Goal: Task Accomplishment & Management: Manage account settings

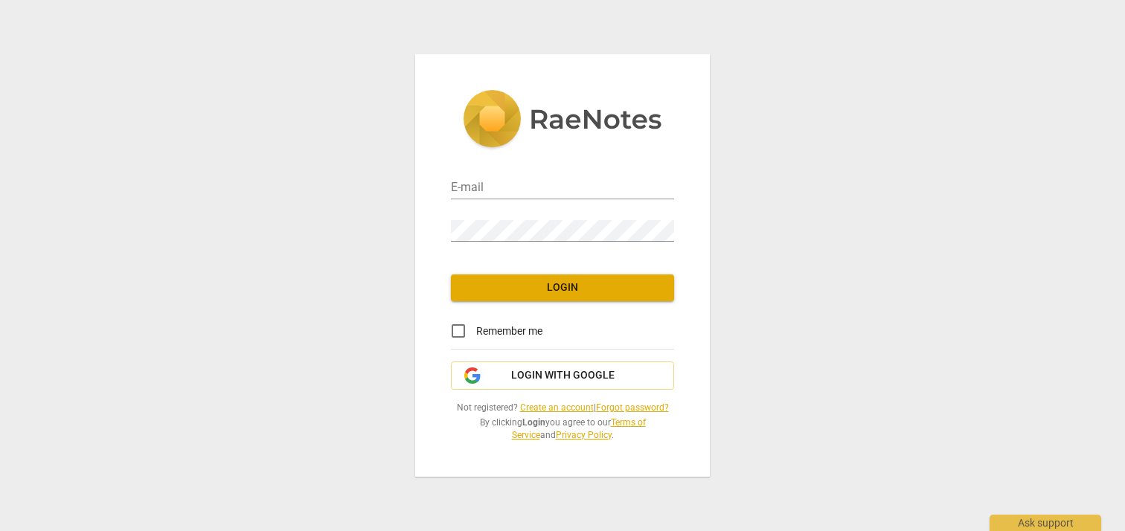
click at [458, 327] on input "Remember me" at bounding box center [458, 331] width 36 height 36
checkbox input "true"
click at [540, 193] on input "email" at bounding box center [562, 189] width 223 height 22
type input "[EMAIL_ADDRESS][DOMAIN_NAME]"
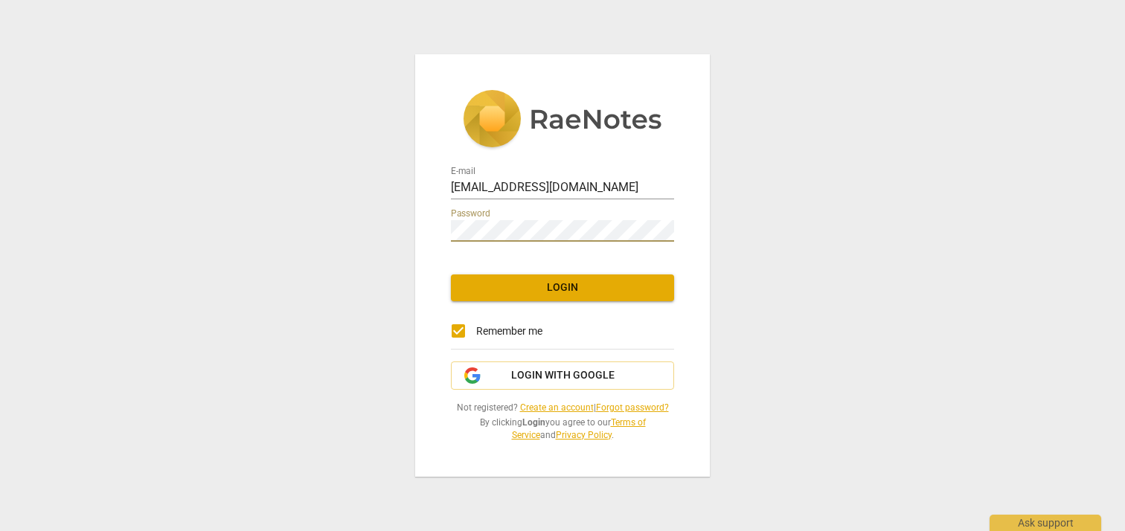
click at [587, 296] on button "Login" at bounding box center [562, 288] width 223 height 27
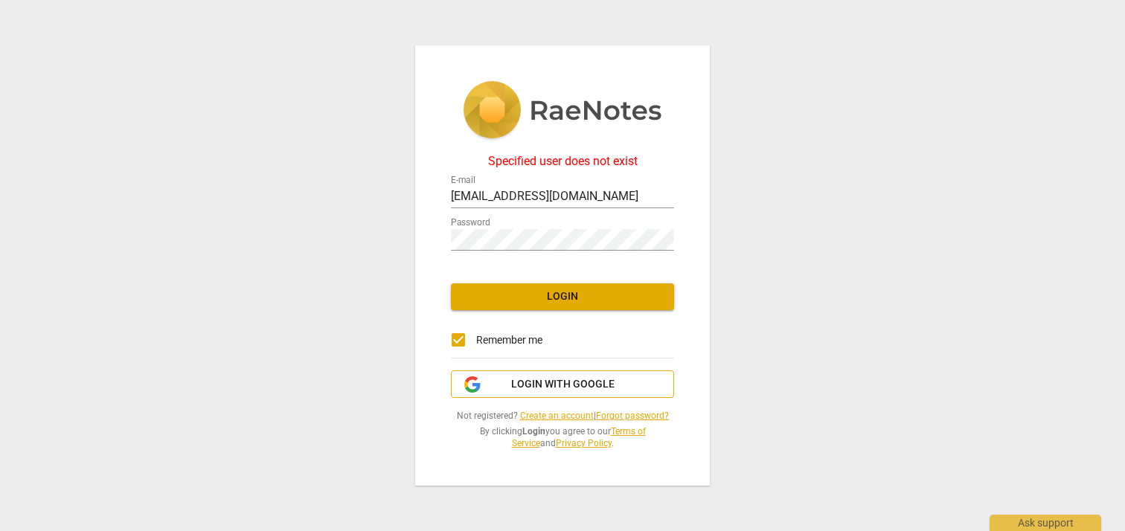
click at [589, 388] on span "Login with Google" at bounding box center [562, 384] width 103 height 15
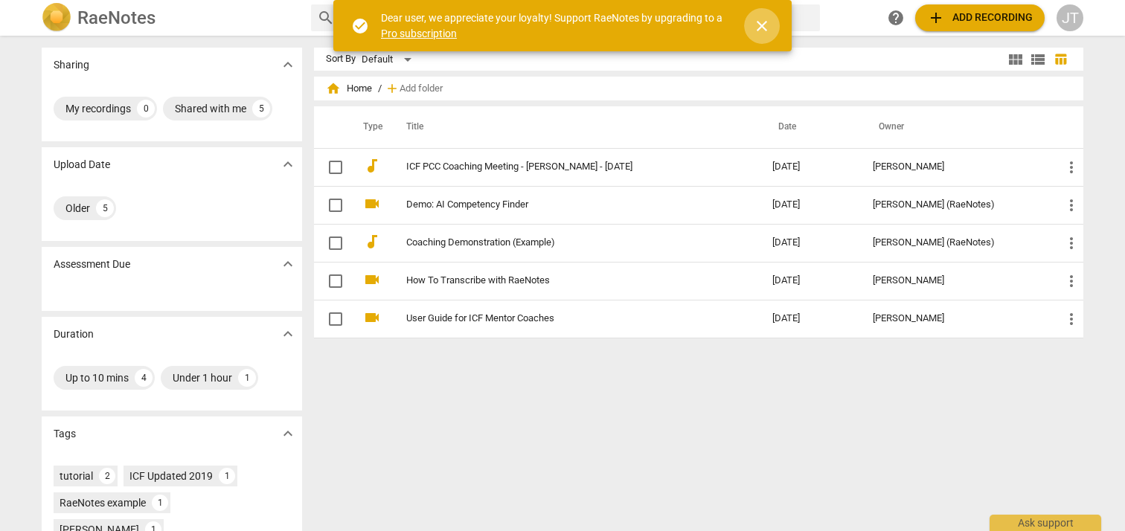
click at [755, 19] on span "close" at bounding box center [762, 26] width 18 height 18
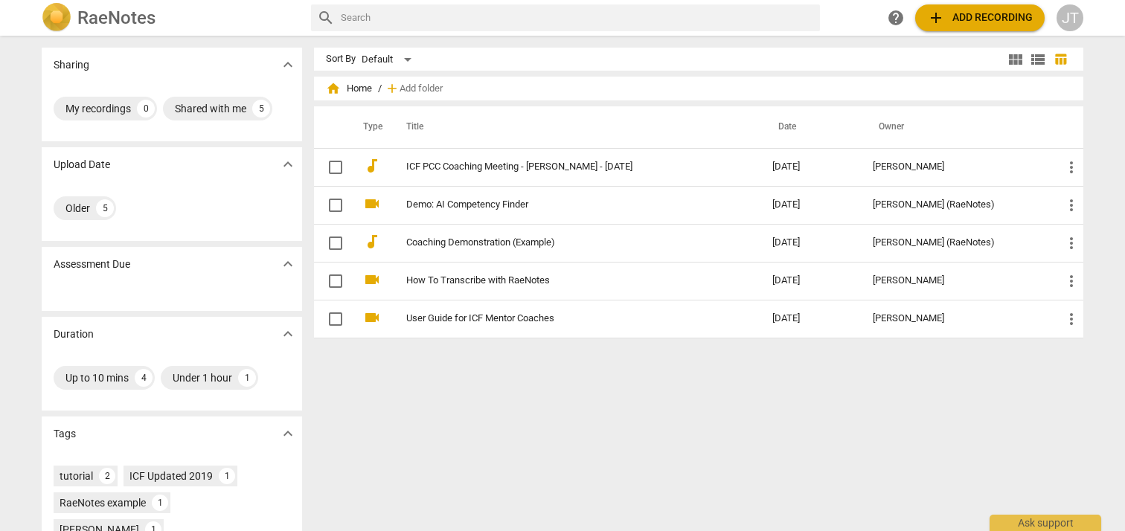
click at [1073, 17] on div "JT" at bounding box center [1069, 17] width 27 height 27
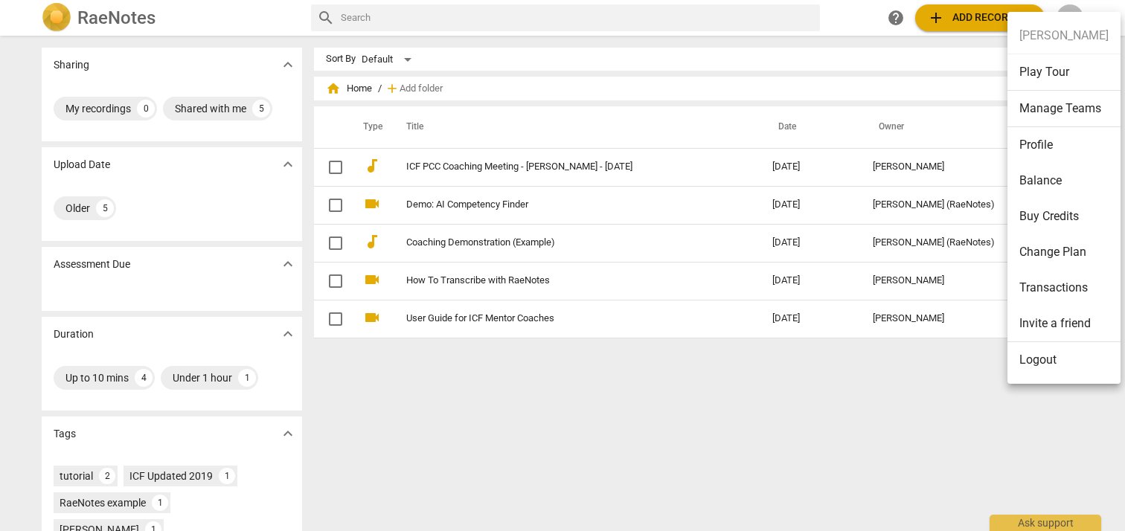
click at [765, 397] on div at bounding box center [562, 265] width 1125 height 531
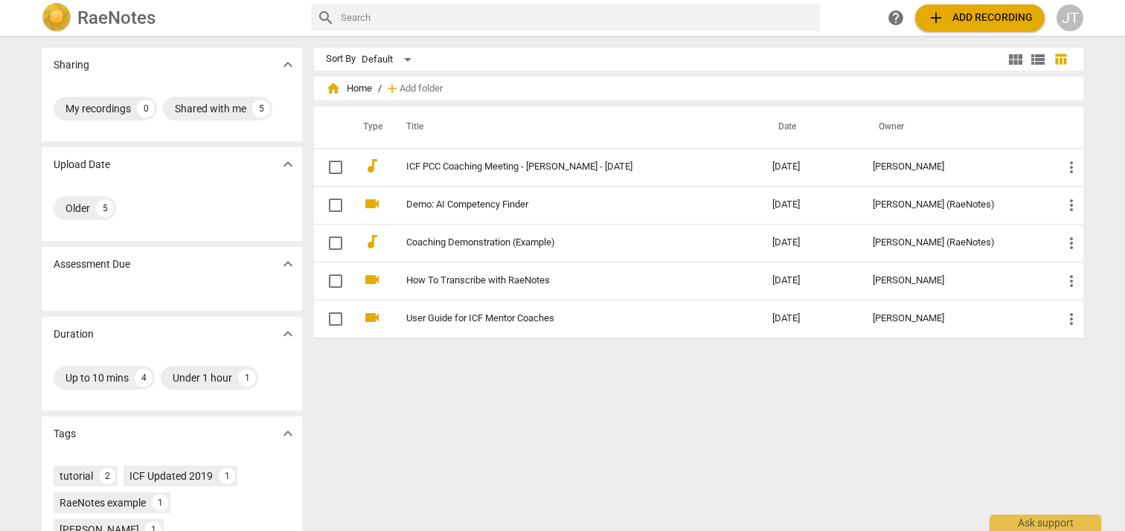
click at [1066, 20] on div "JT" at bounding box center [1069, 17] width 27 height 27
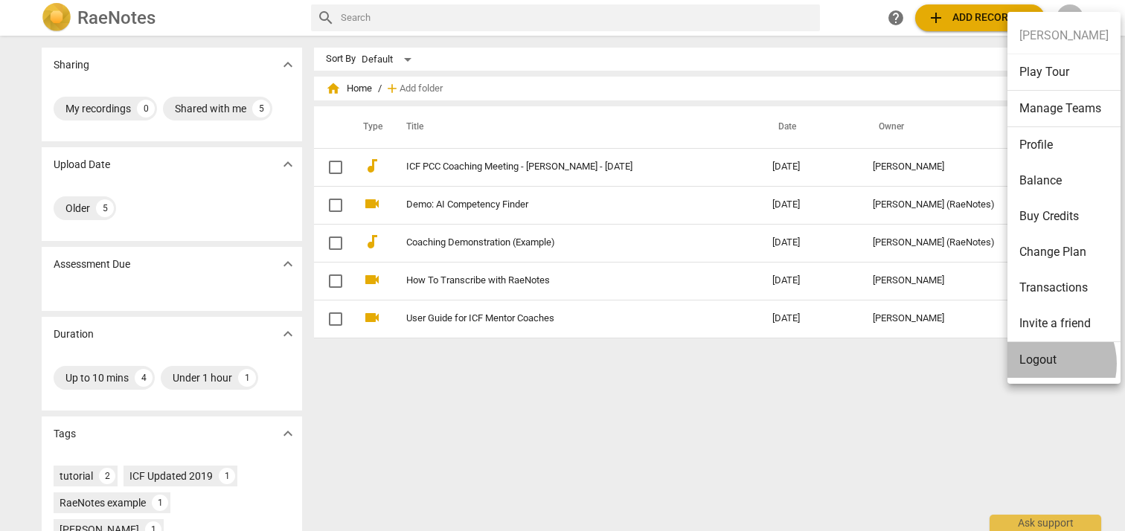
click at [1039, 364] on li "Logout" at bounding box center [1063, 360] width 113 height 36
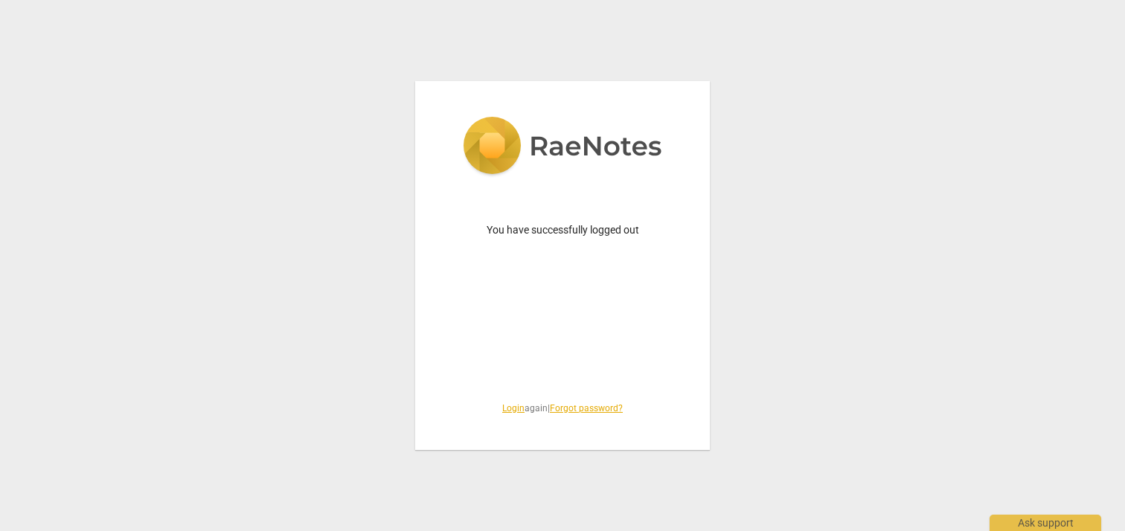
click at [503, 405] on link "Login" at bounding box center [513, 408] width 22 height 10
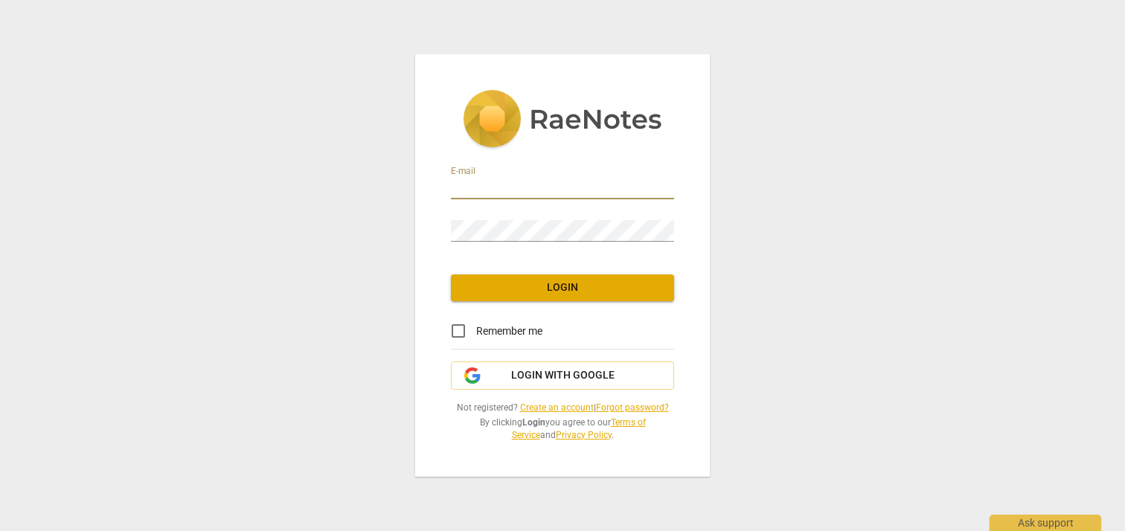
click at [496, 190] on input "email" at bounding box center [562, 189] width 223 height 22
type input "[EMAIL_ADDRESS][DOMAIN_NAME]"
click at [644, 405] on link "Forgot password?" at bounding box center [632, 408] width 73 height 10
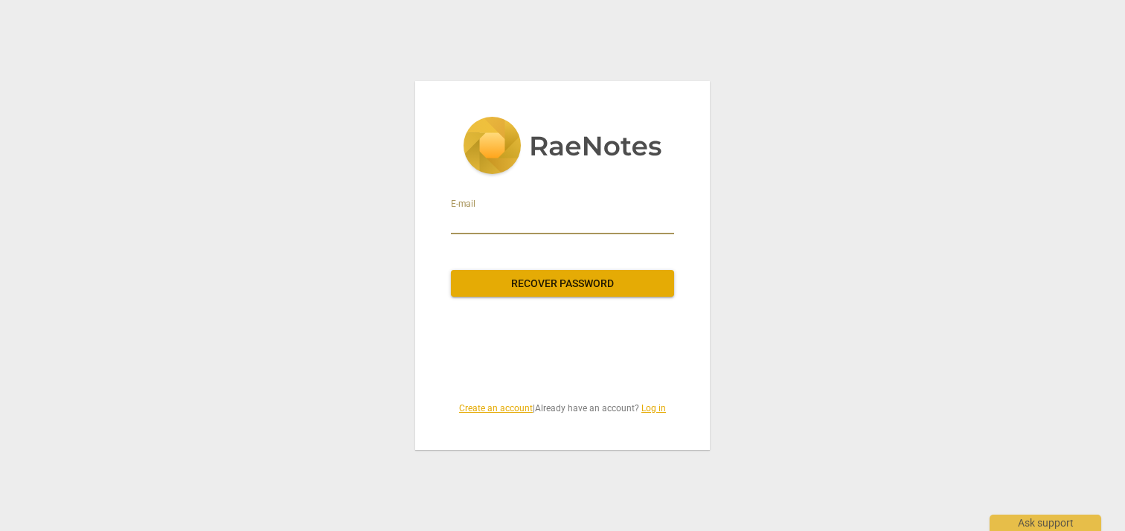
click at [632, 222] on input "email" at bounding box center [562, 223] width 223 height 24
type input "[EMAIL_ADDRESS][DOMAIN_NAME]"
click at [613, 277] on span "Recover password" at bounding box center [562, 284] width 199 height 15
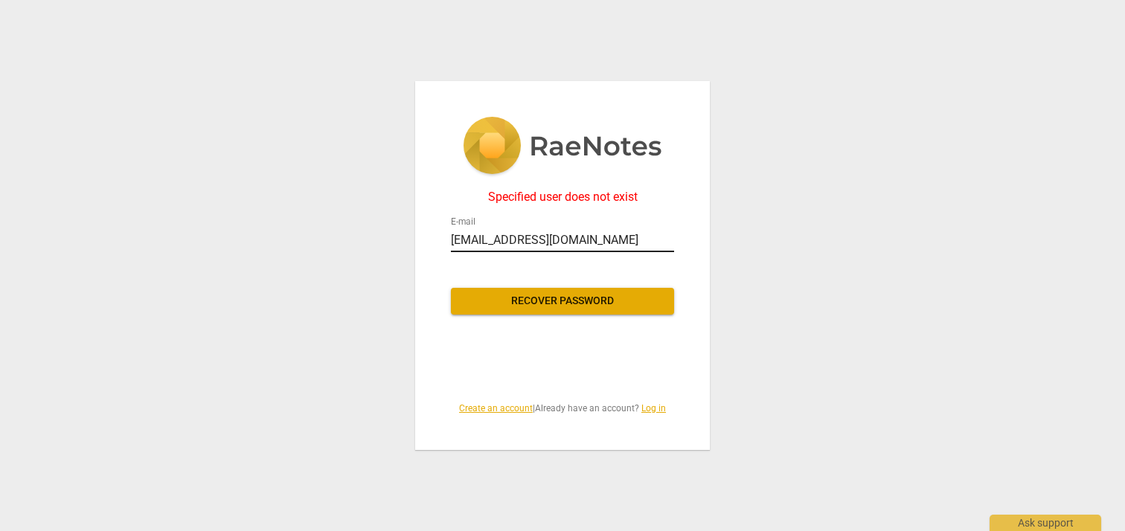
click at [609, 243] on input "[EMAIL_ADDRESS][DOMAIN_NAME]" at bounding box center [562, 240] width 223 height 24
click at [609, 242] on input "email" at bounding box center [562, 240] width 223 height 24
click at [836, 286] on div "Specified user does not exist E-mail Recover password Create an account | Alrea…" at bounding box center [562, 265] width 1125 height 531
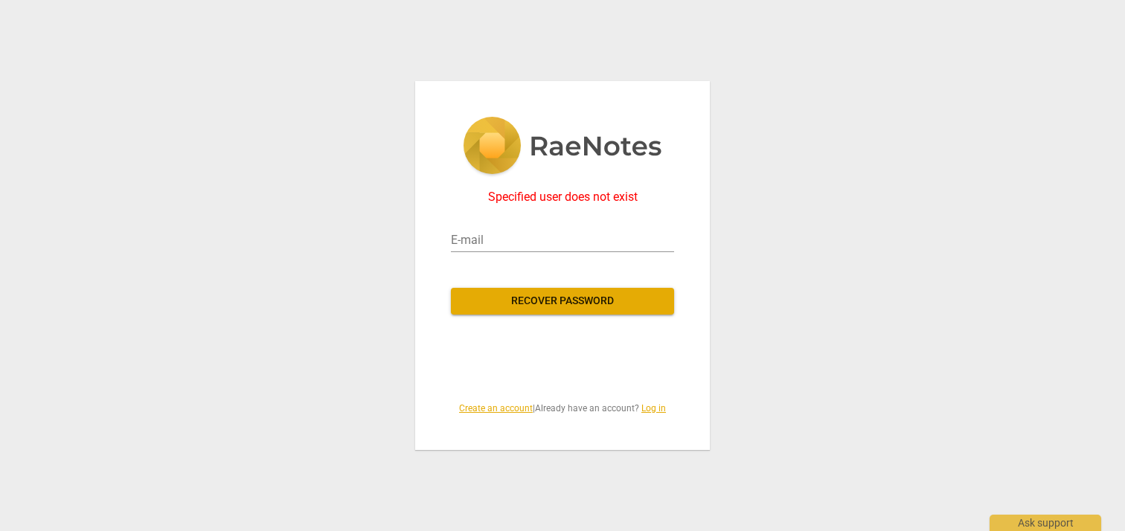
click at [662, 408] on link "Log in" at bounding box center [653, 408] width 25 height 10
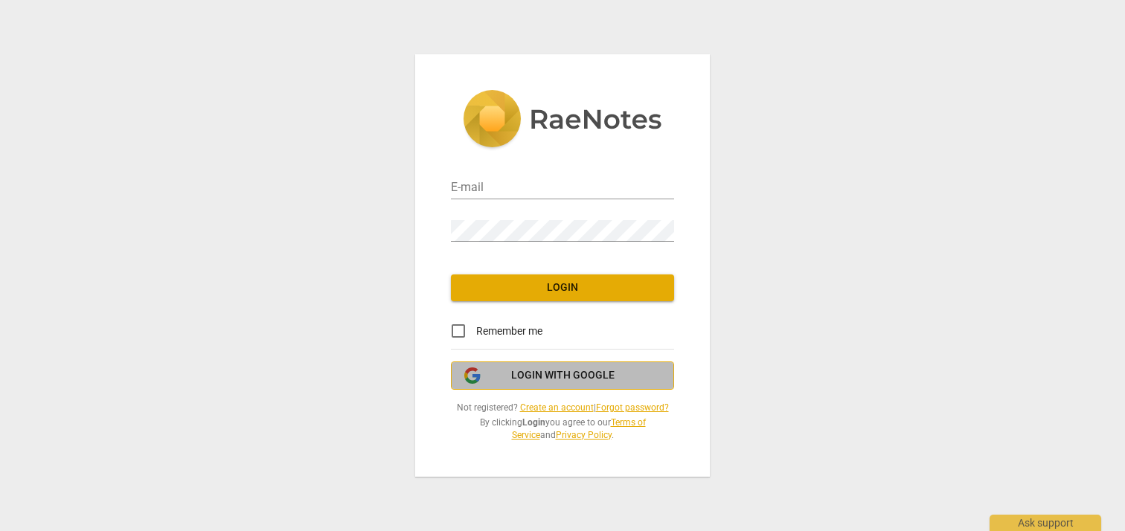
click at [575, 373] on span "Login with Google" at bounding box center [562, 375] width 103 height 15
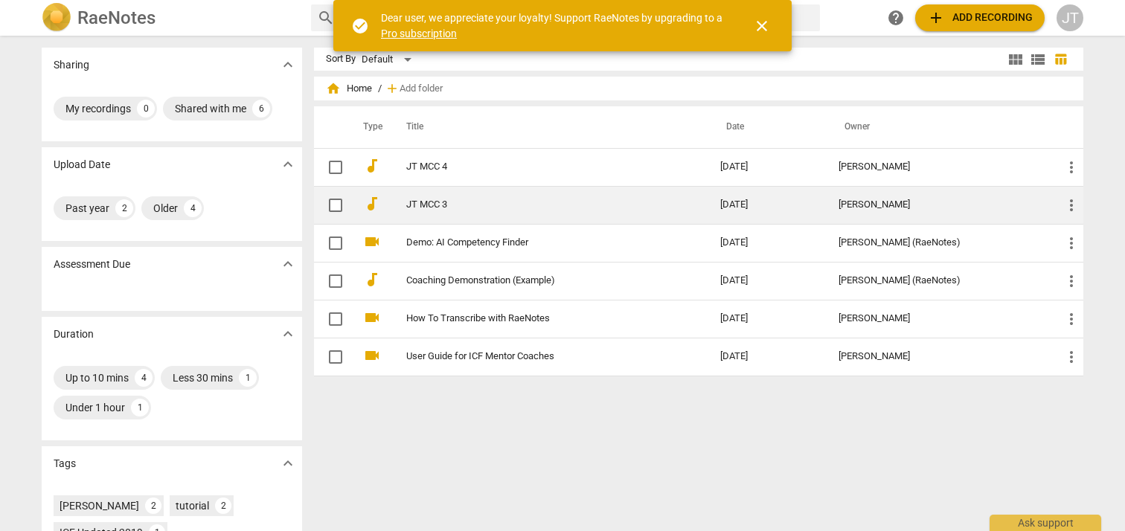
click at [1072, 199] on span "more_vert" at bounding box center [1071, 205] width 18 height 18
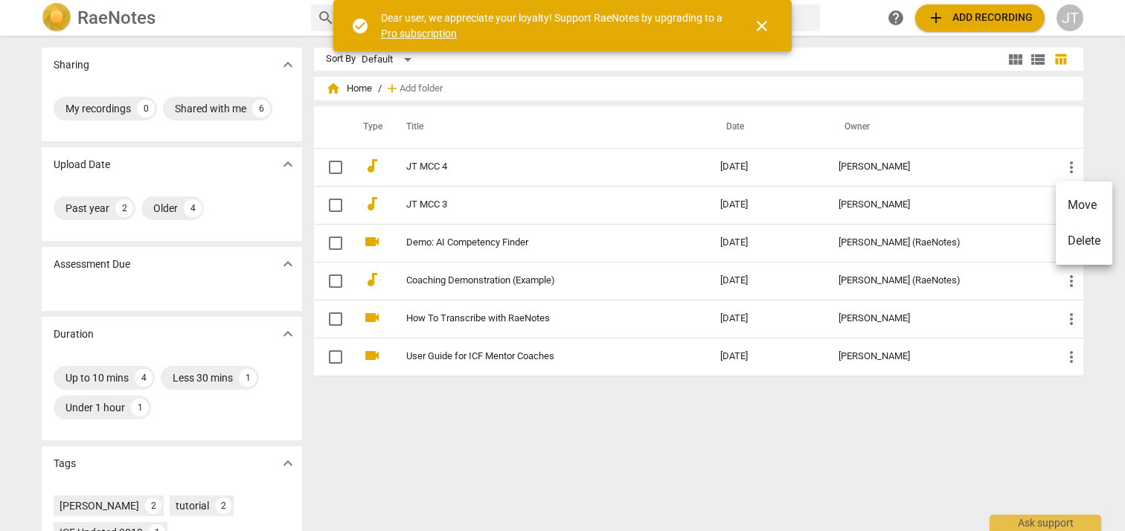
click at [1114, 150] on div at bounding box center [562, 265] width 1125 height 531
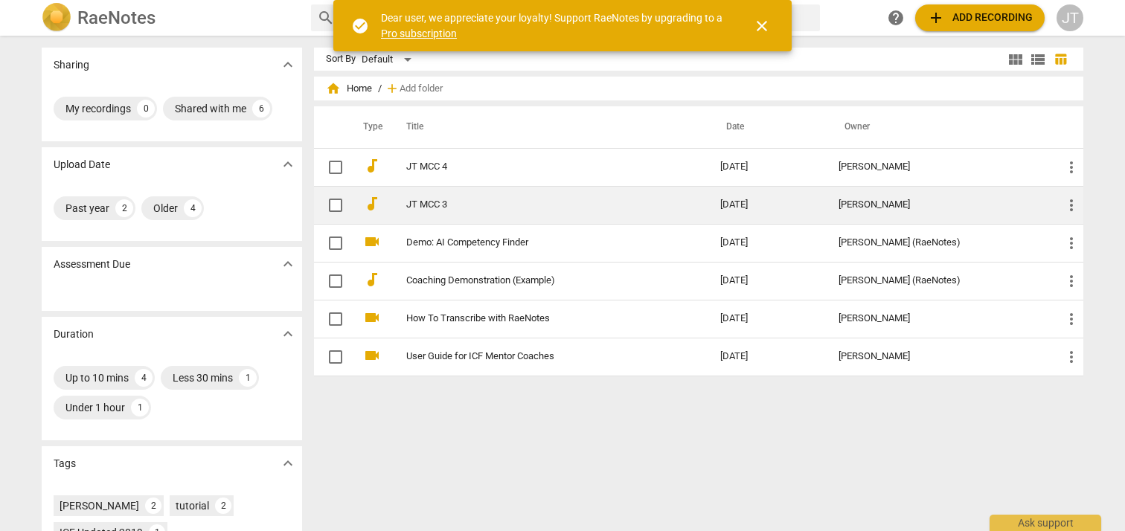
click at [427, 200] on link "JT MCC 3" at bounding box center [536, 204] width 260 height 11
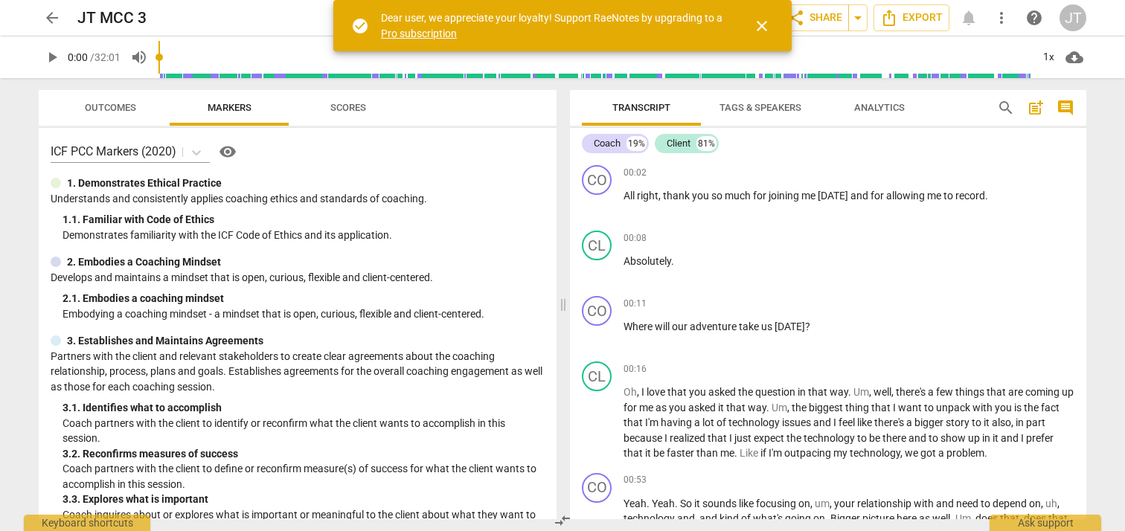
click at [760, 25] on span "close" at bounding box center [762, 26] width 18 height 18
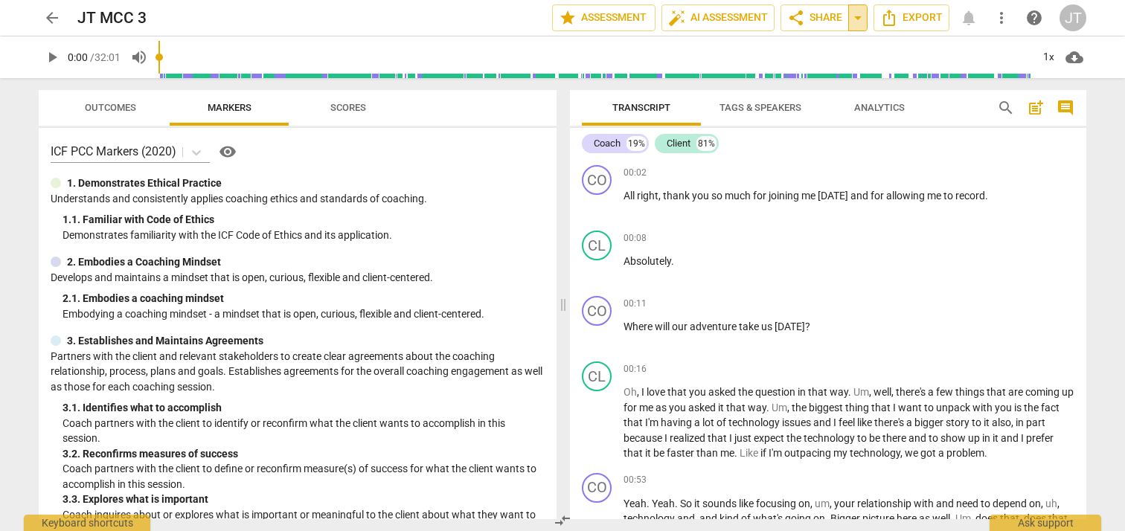
click at [860, 22] on span "arrow_drop_down" at bounding box center [858, 18] width 18 height 18
click at [799, 45] on span "Copy link" at bounding box center [784, 46] width 109 height 14
